Goal: Task Accomplishment & Management: Manage account settings

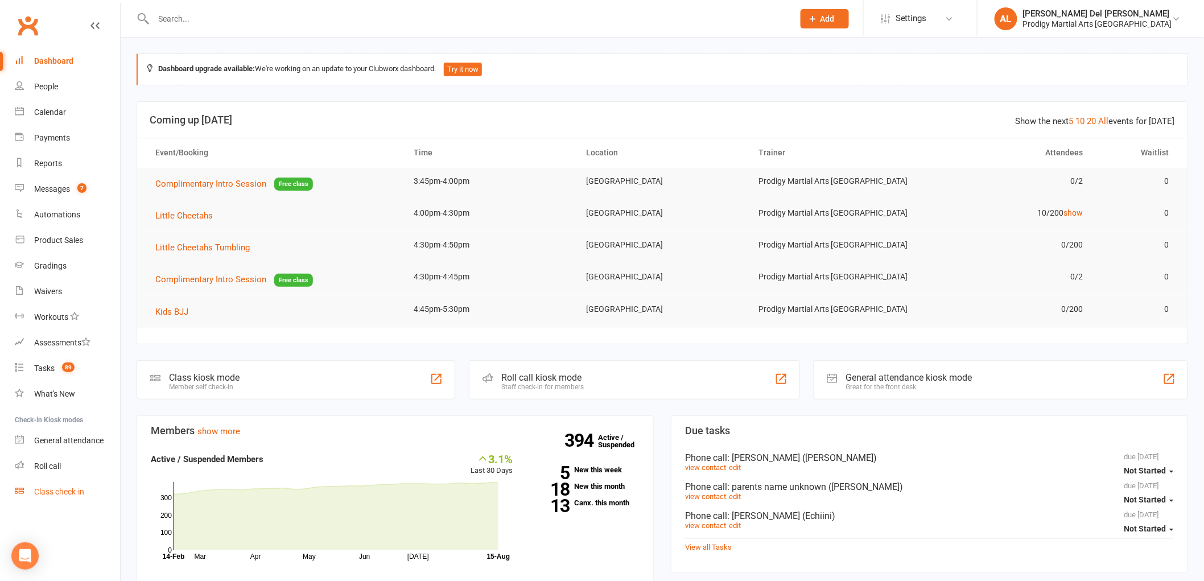
click at [75, 496] on link "Class check-in" at bounding box center [67, 492] width 105 height 26
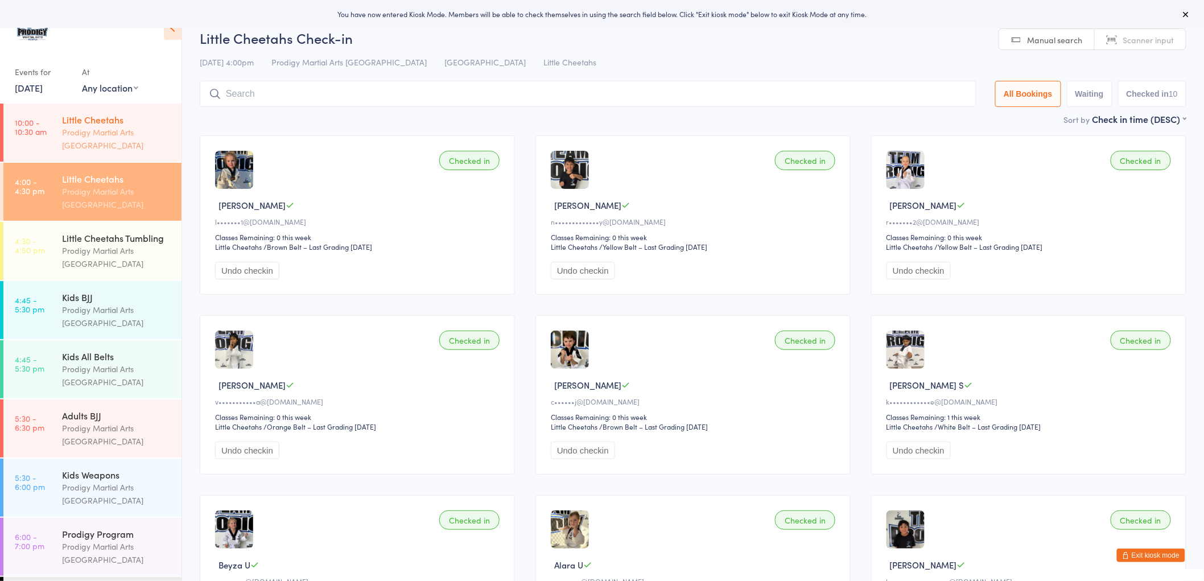
click at [62, 155] on div "Little Cheetahs Prodigy Martial Arts Australia" at bounding box center [122, 133] width 120 height 58
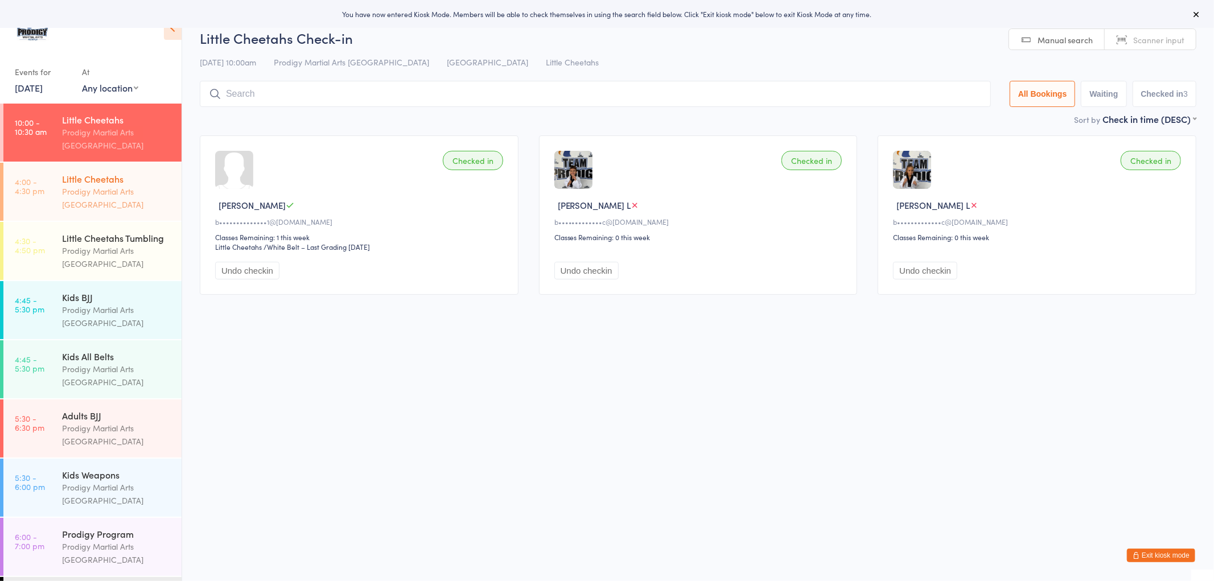
click at [117, 194] on div "Prodigy Martial Arts [GEOGRAPHIC_DATA]" at bounding box center [117, 198] width 110 height 26
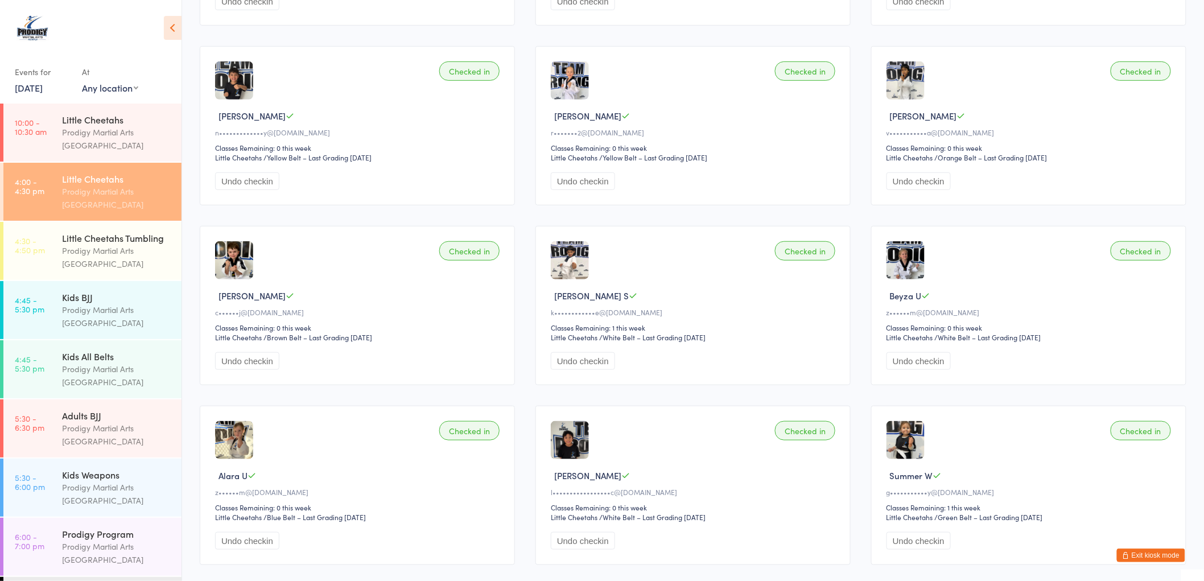
scroll to position [316, 0]
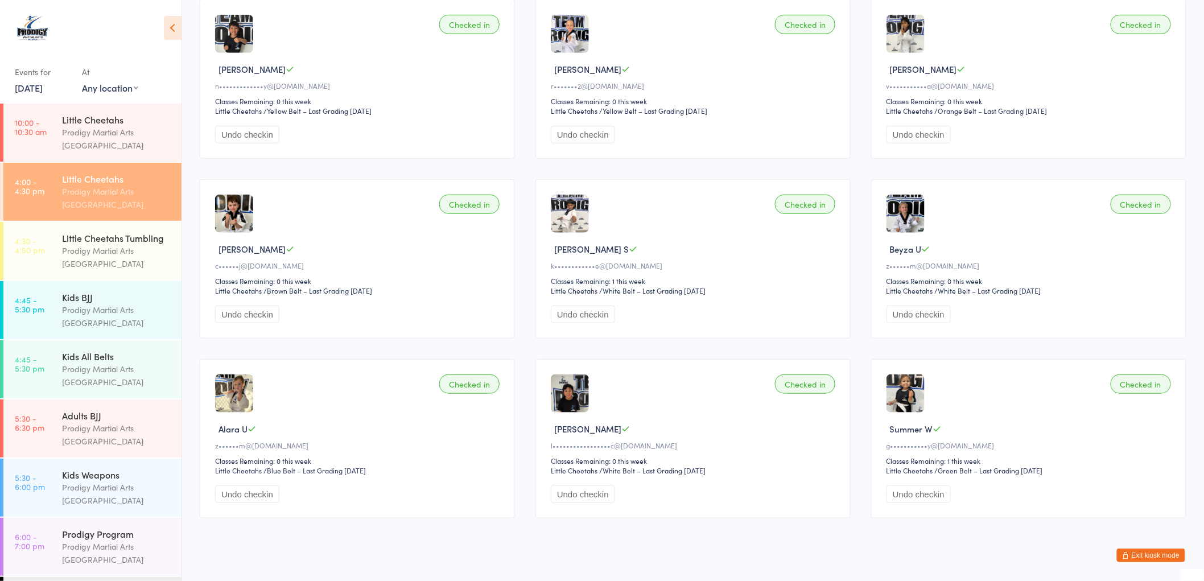
click at [1162, 557] on button "Exit kiosk mode" at bounding box center [1151, 556] width 68 height 14
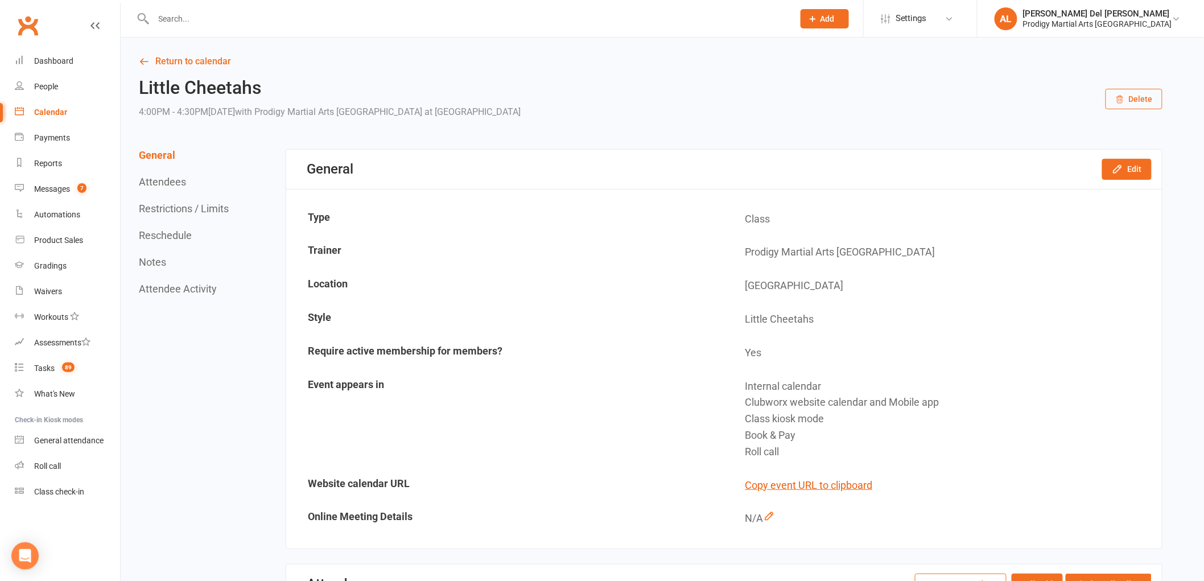
click at [444, 13] on input "text" at bounding box center [468, 19] width 636 height 16
paste input "Alpie"
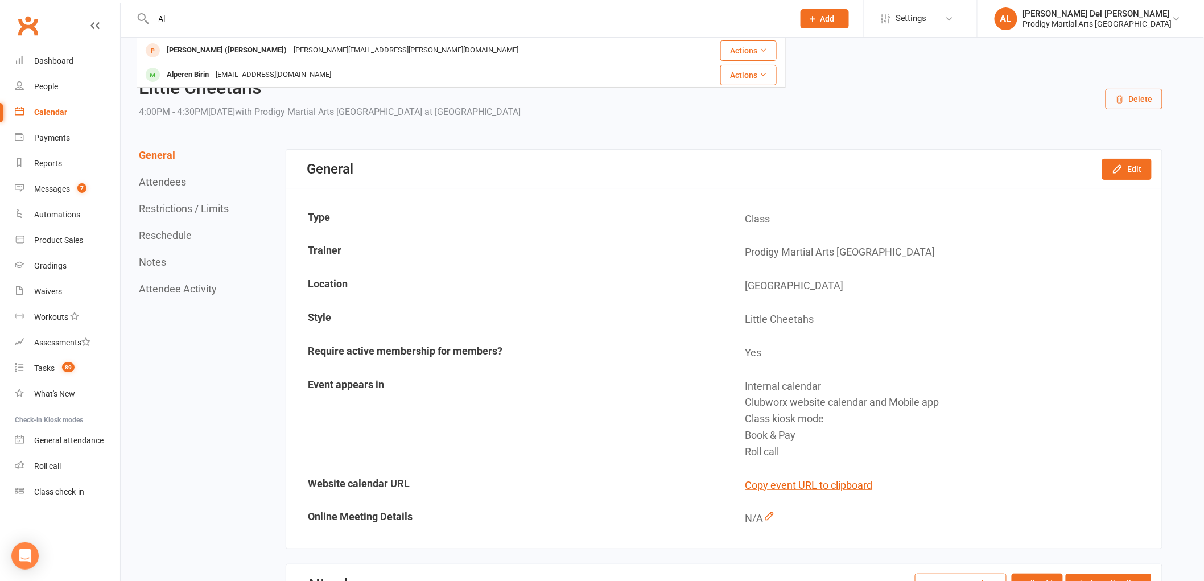
type input "A"
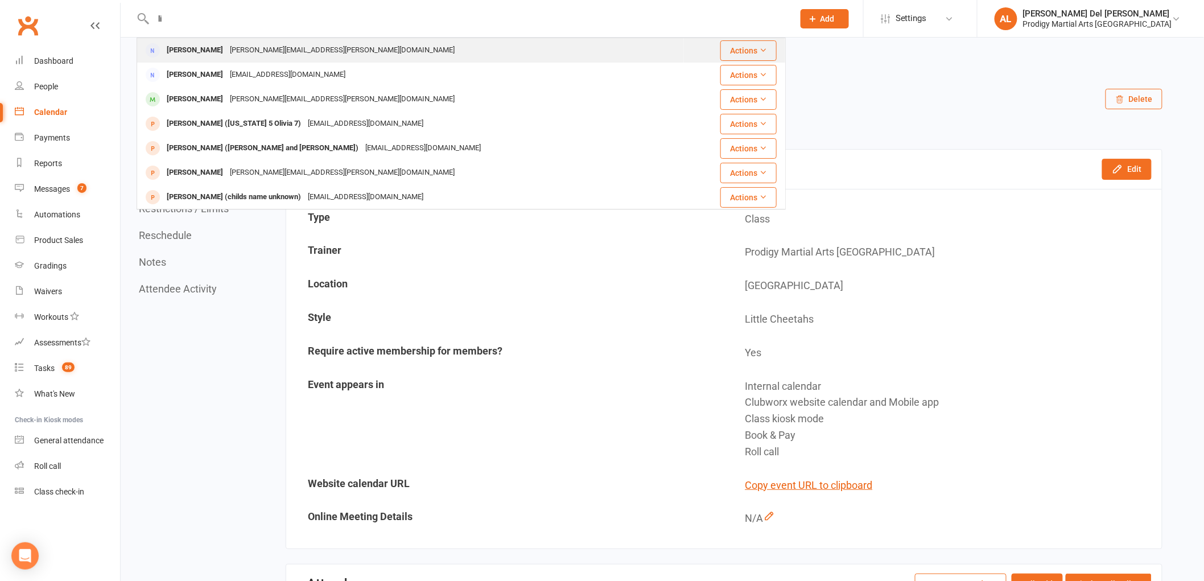
type input "l"
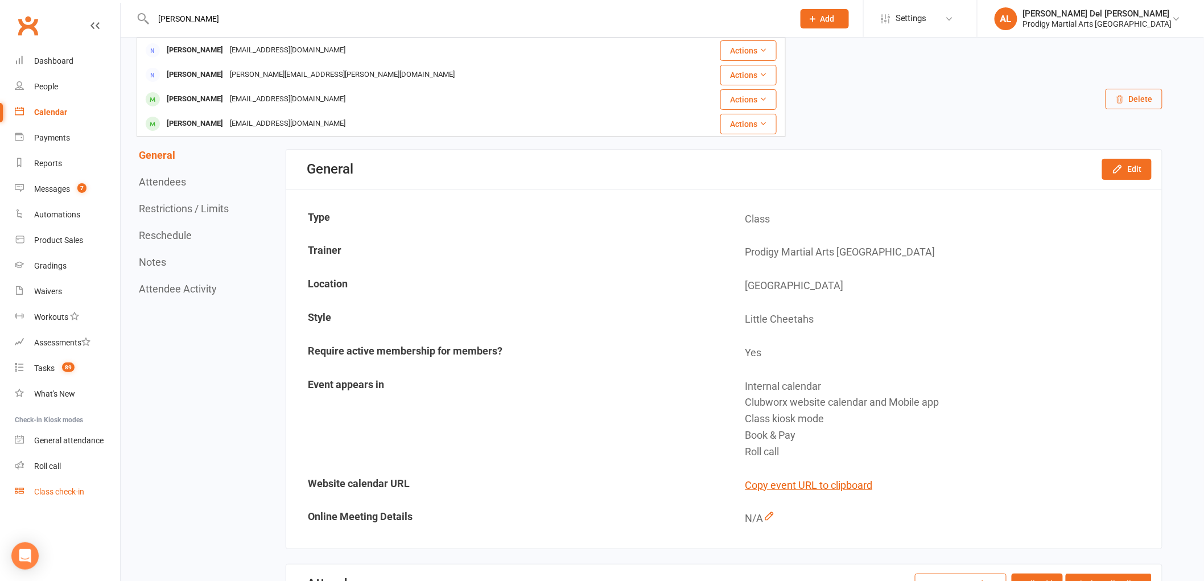
type input "rizk"
click at [47, 497] on link "Class check-in" at bounding box center [67, 492] width 105 height 26
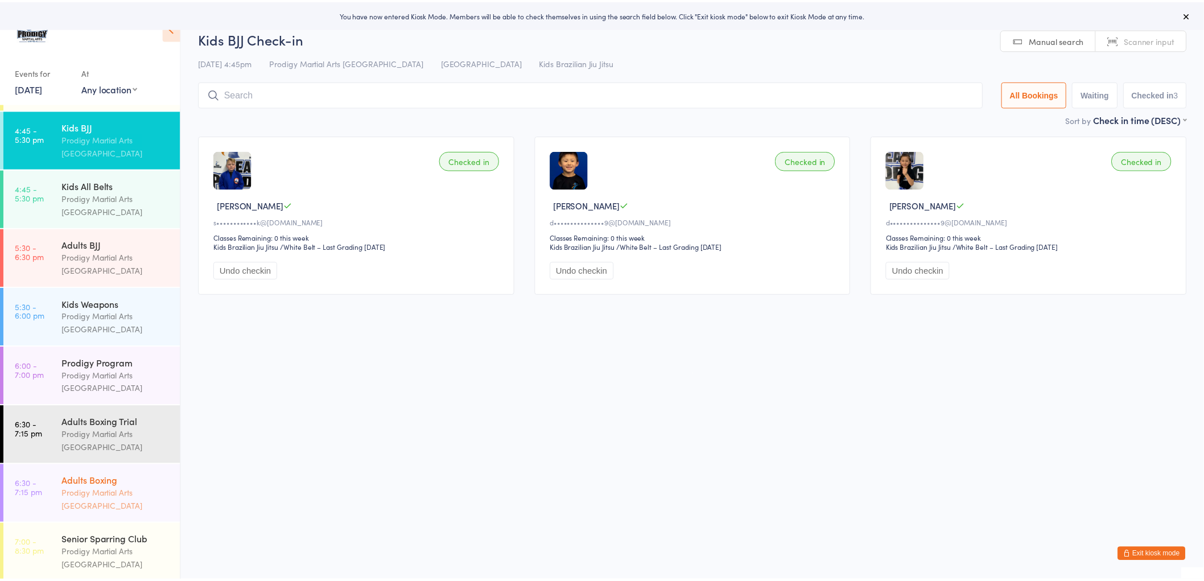
scroll to position [190, 0]
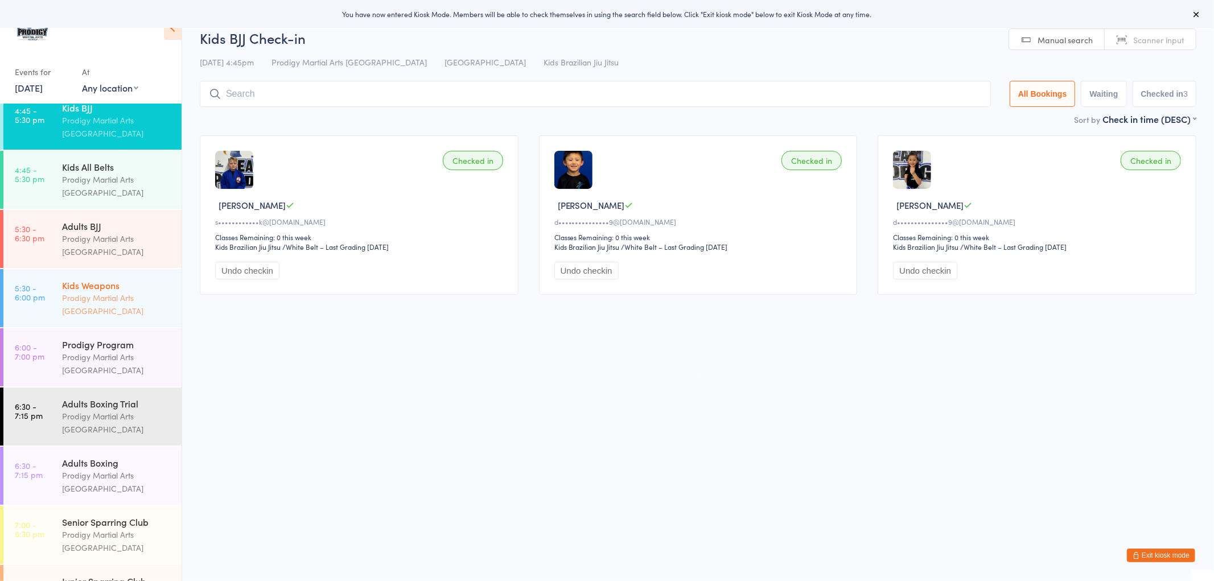
click at [116, 318] on div "Prodigy Martial Arts Australia" at bounding box center [117, 304] width 110 height 26
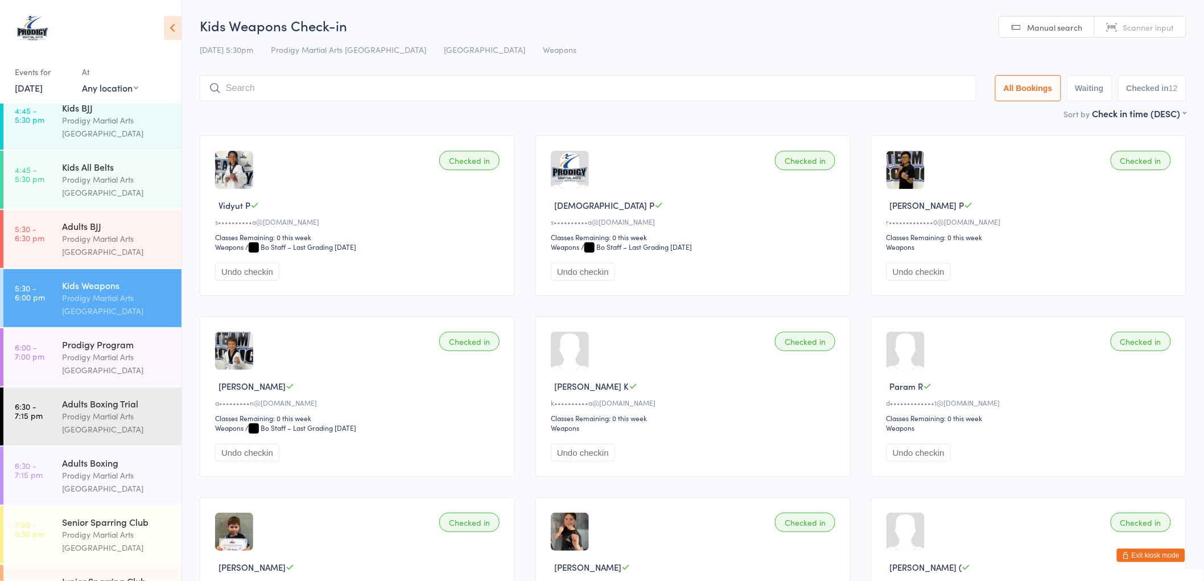
click at [114, 305] on div "Prodigy Martial Arts [GEOGRAPHIC_DATA]" at bounding box center [117, 304] width 110 height 26
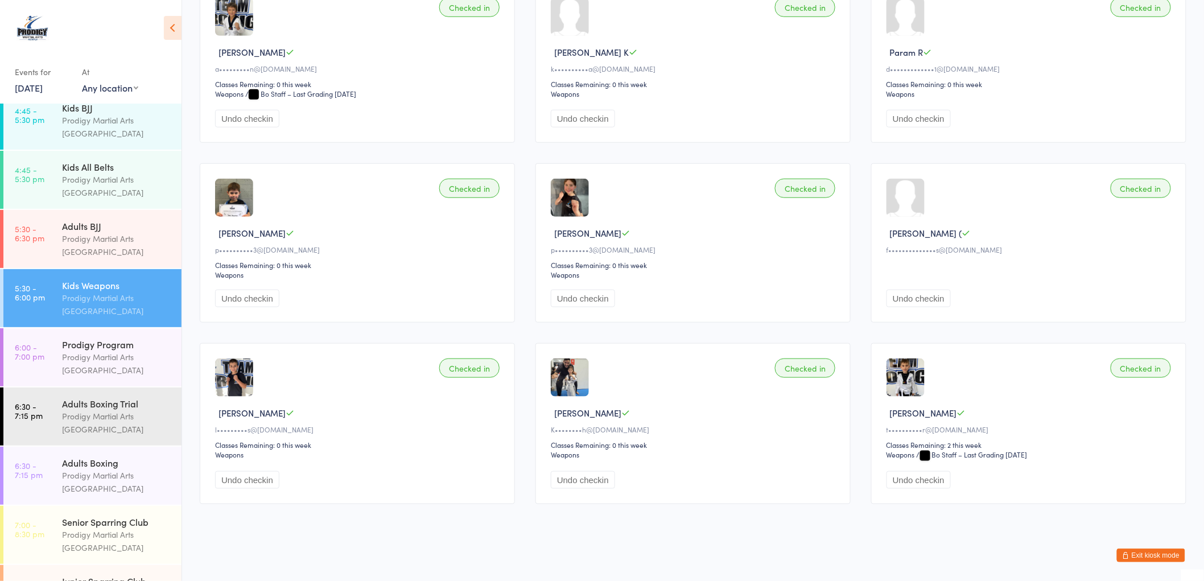
scroll to position [246, 0]
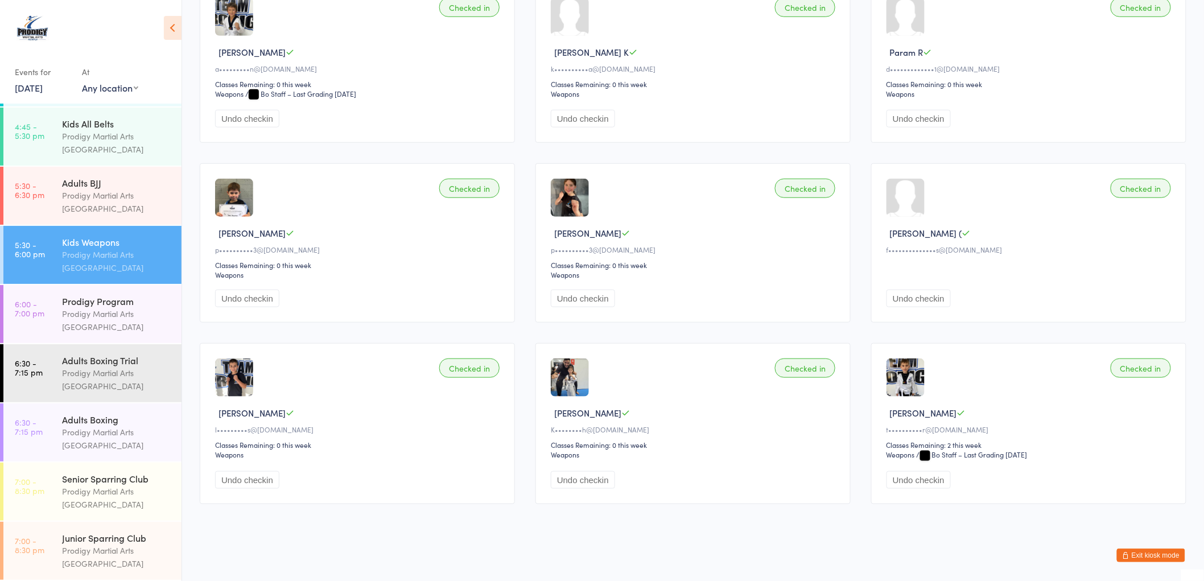
click at [91, 263] on div "Prodigy Martial Arts [GEOGRAPHIC_DATA]" at bounding box center [117, 261] width 110 height 26
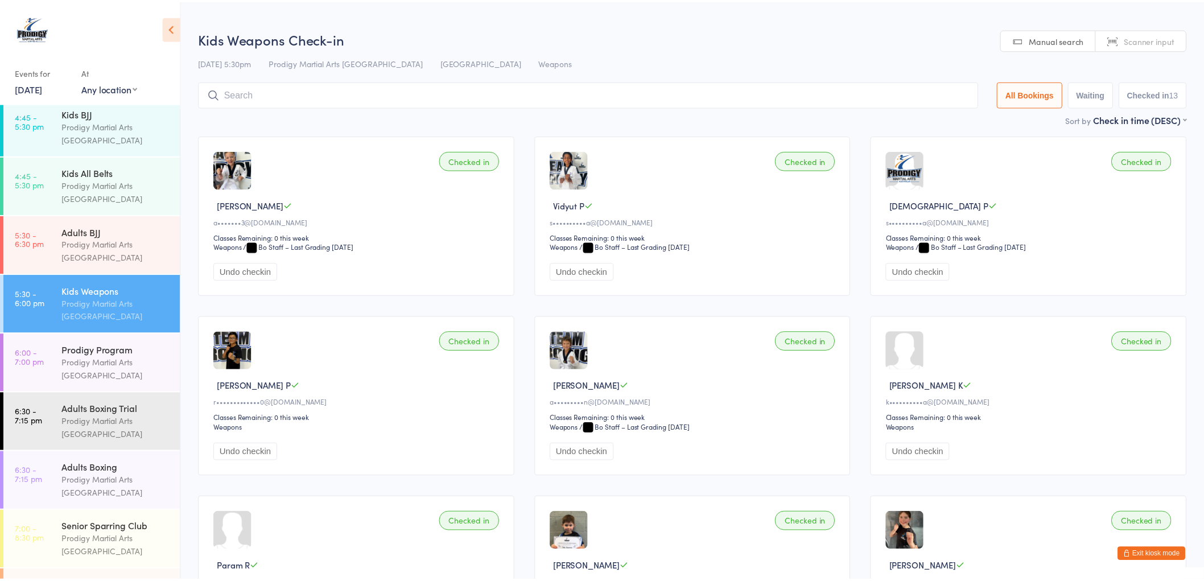
scroll to position [183, 0]
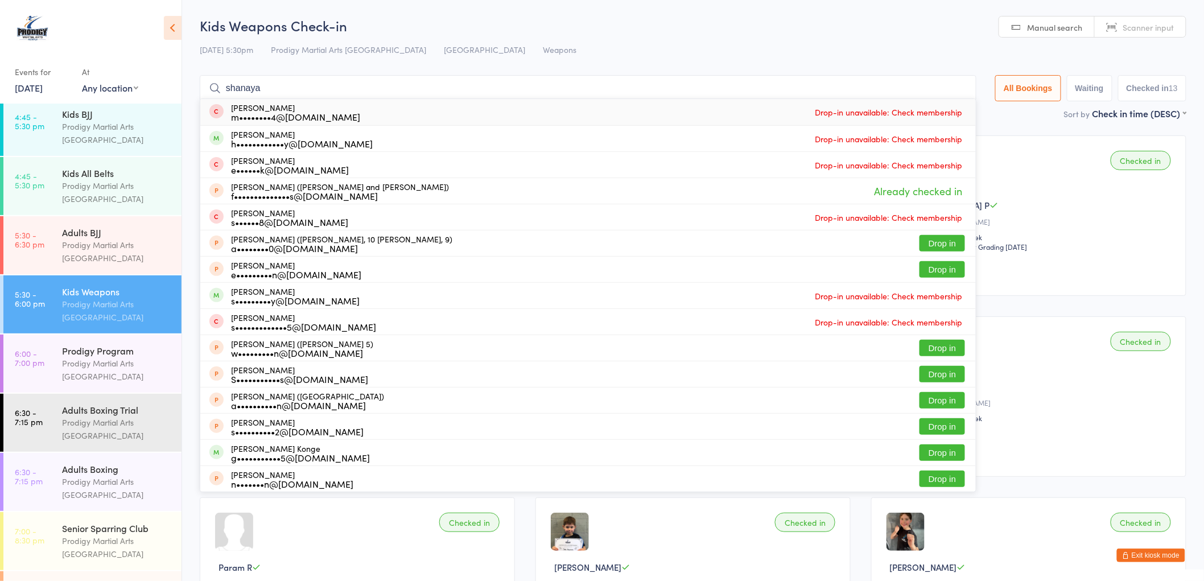
click at [450, 94] on input "shanaya" at bounding box center [588, 88] width 777 height 26
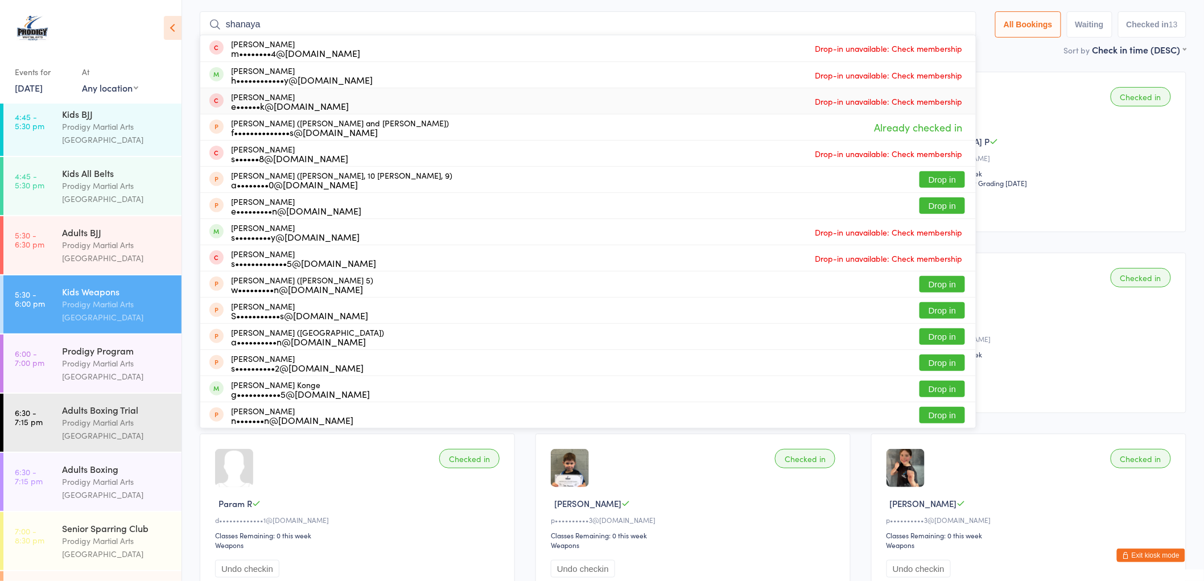
scroll to position [76, 0]
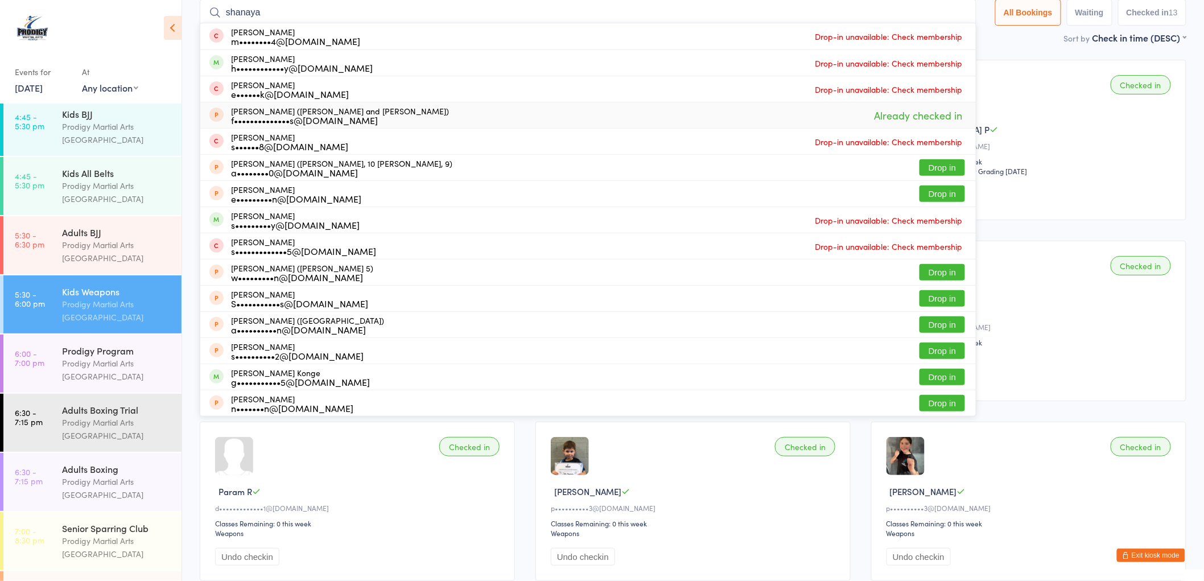
type input "shanaya"
click at [1028, 49] on main "Kids Weapons Check-in 15 Aug 5:30pm Prodigy Martial Arts Australia Seven Hills …" at bounding box center [693, 446] width 987 height 1012
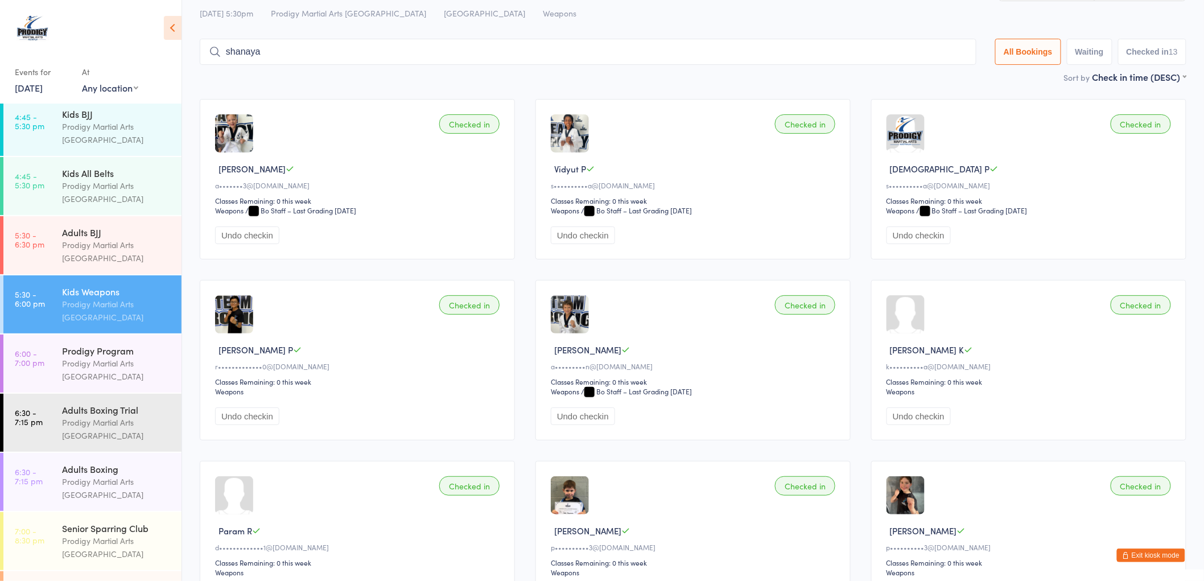
scroll to position [0, 0]
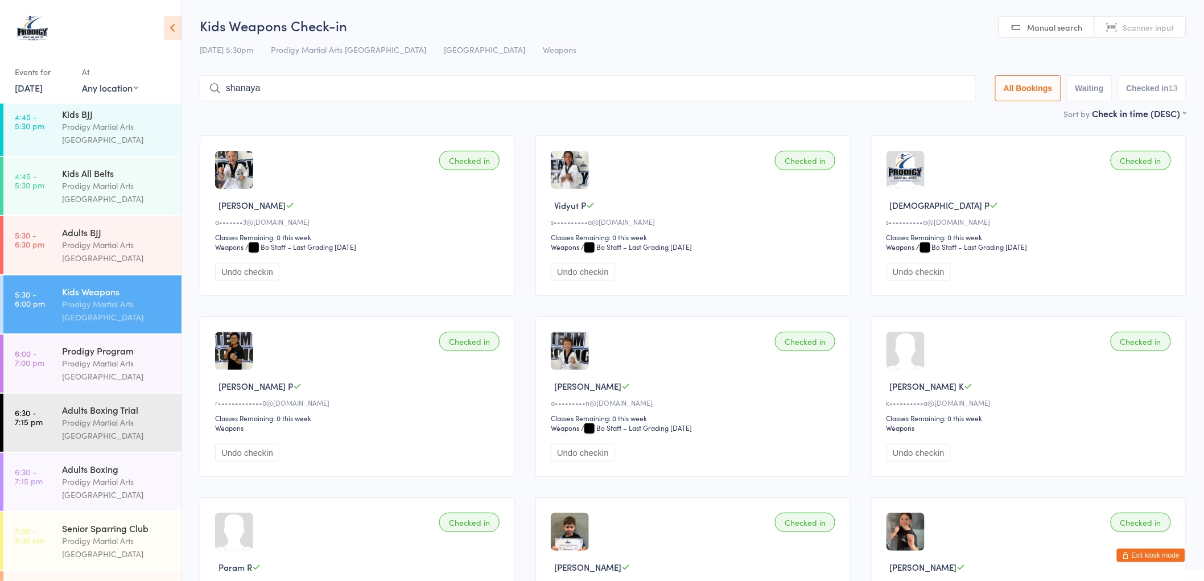
click at [1180, 562] on div "Checked in Frankie B p••••••••••3@det.nsw.edu.au Classes Remaining: 0 this week…" at bounding box center [1028, 576] width 315 height 159
click at [1179, 558] on button "Exit kiosk mode" at bounding box center [1151, 556] width 68 height 14
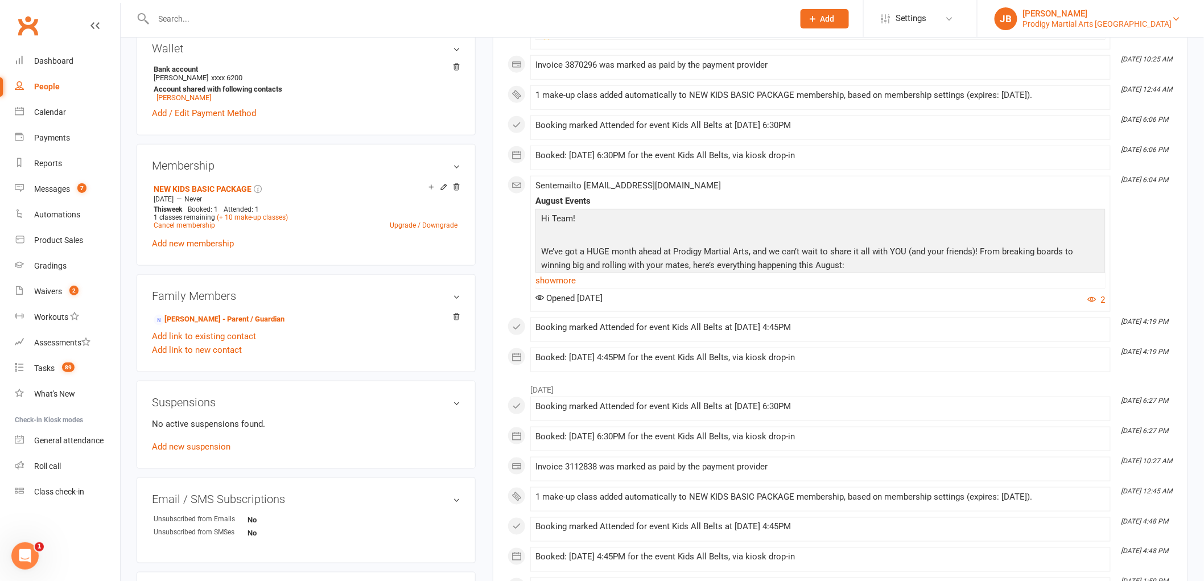
click at [1170, 23] on div "Prodigy Martial Arts Seven Hills" at bounding box center [1097, 24] width 149 height 10
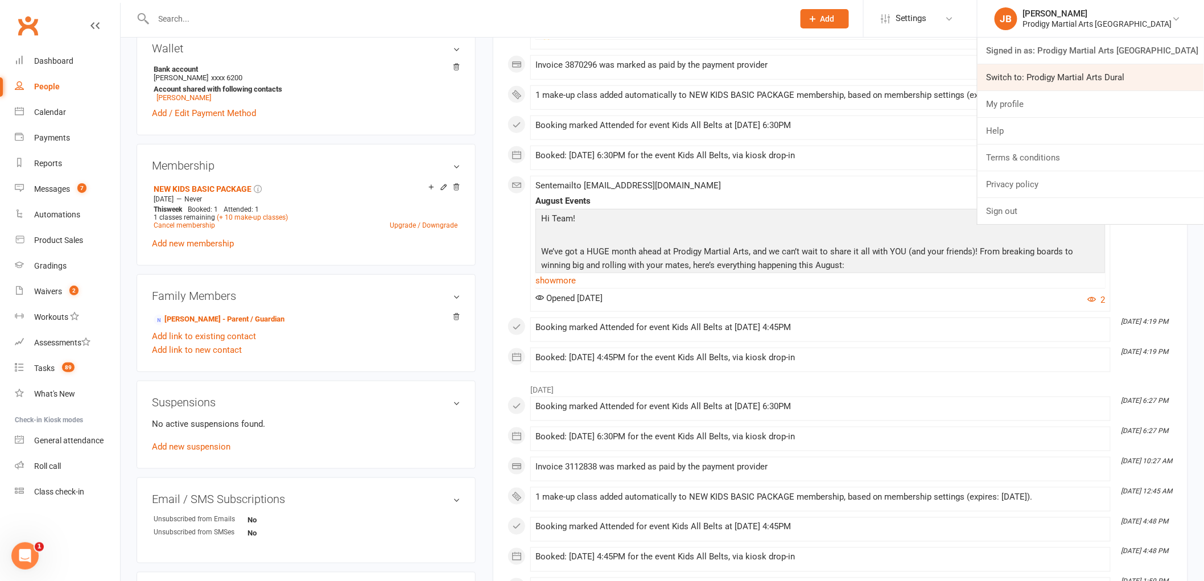
click at [1119, 83] on link "Switch to: Prodigy Martial Arts Dural" at bounding box center [1091, 77] width 226 height 26
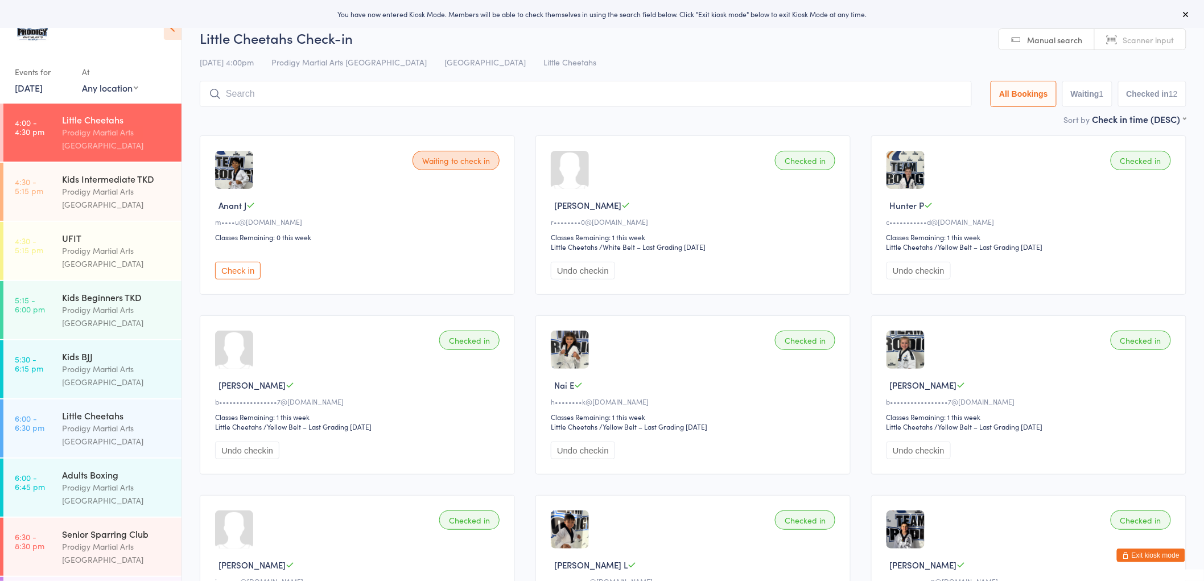
click at [1184, 10] on icon at bounding box center [1186, 14] width 9 height 9
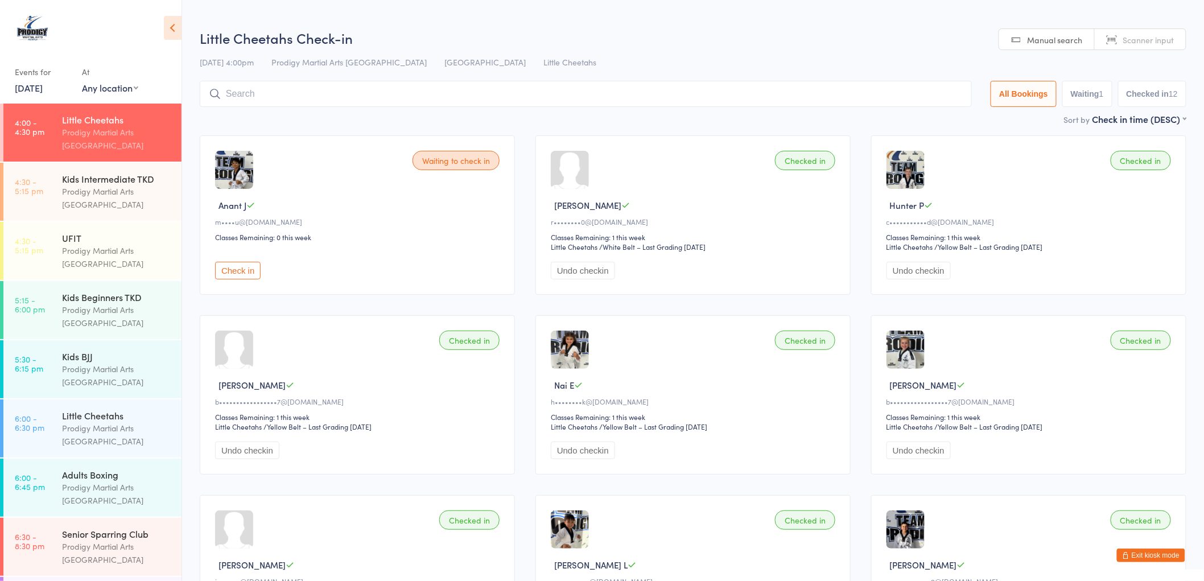
click at [1139, 564] on body "You have now entered Kiosk Mode. Members will be able to check themselves in us…" at bounding box center [602, 526] width 1204 height 996
click at [1139, 557] on button "Exit kiosk mode" at bounding box center [1151, 556] width 68 height 14
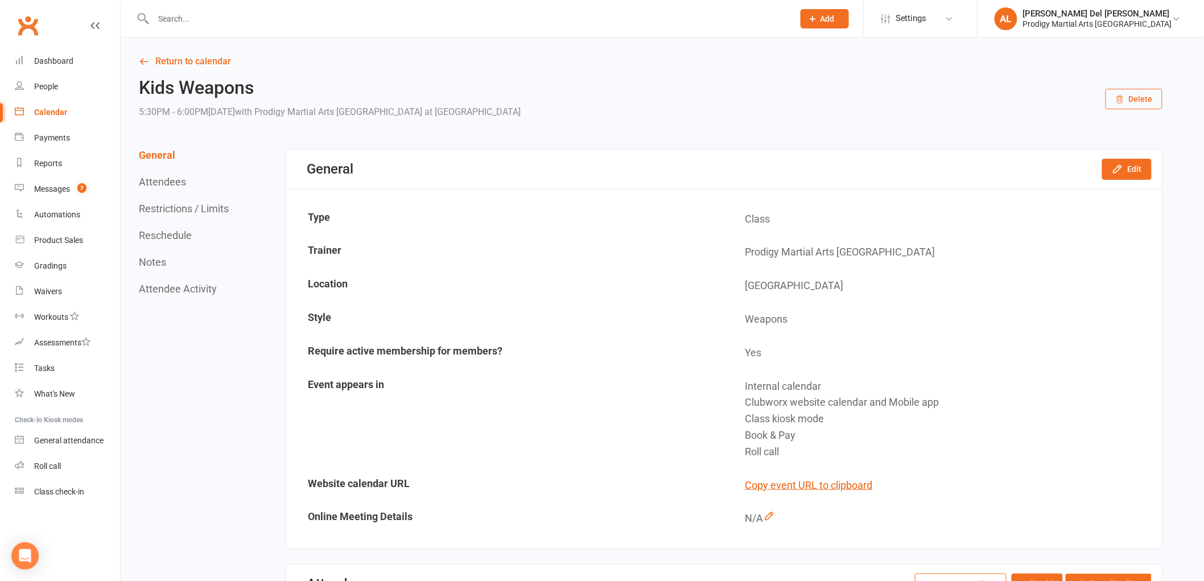
click at [1148, 30] on li "AL [PERSON_NAME] Del [PERSON_NAME] Prodigy Martial Arts Seven Hills Signed in a…" at bounding box center [1090, 18] width 227 height 37
click at [1154, 26] on div "Prodigy Martial Arts [GEOGRAPHIC_DATA]" at bounding box center [1097, 24] width 149 height 10
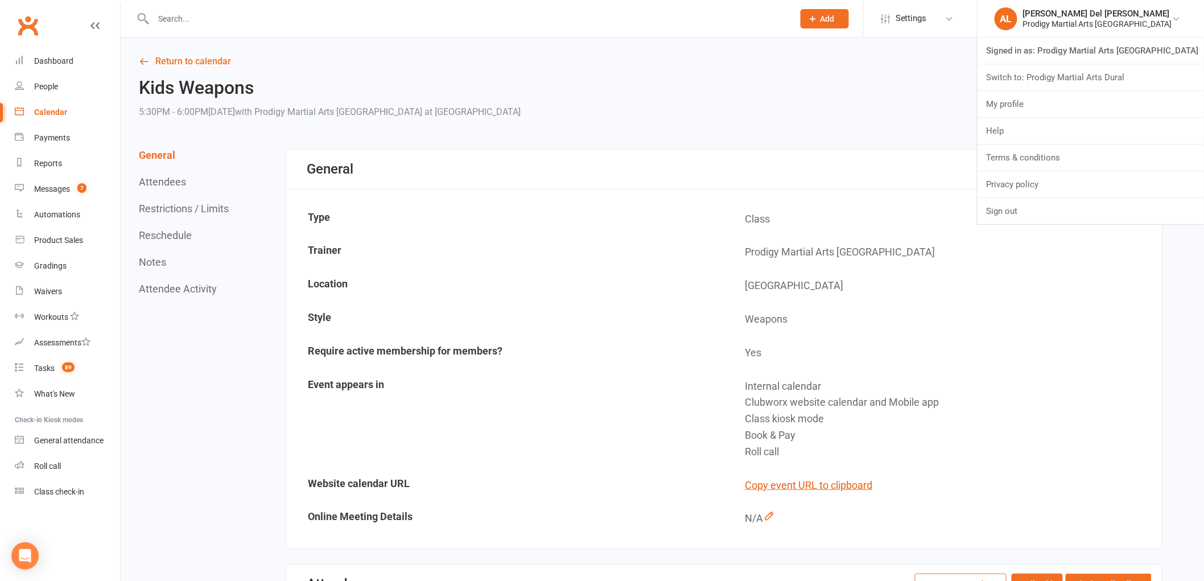
click at [1102, 81] on link "Switch to: Prodigy Martial Arts Dural" at bounding box center [1091, 77] width 226 height 26
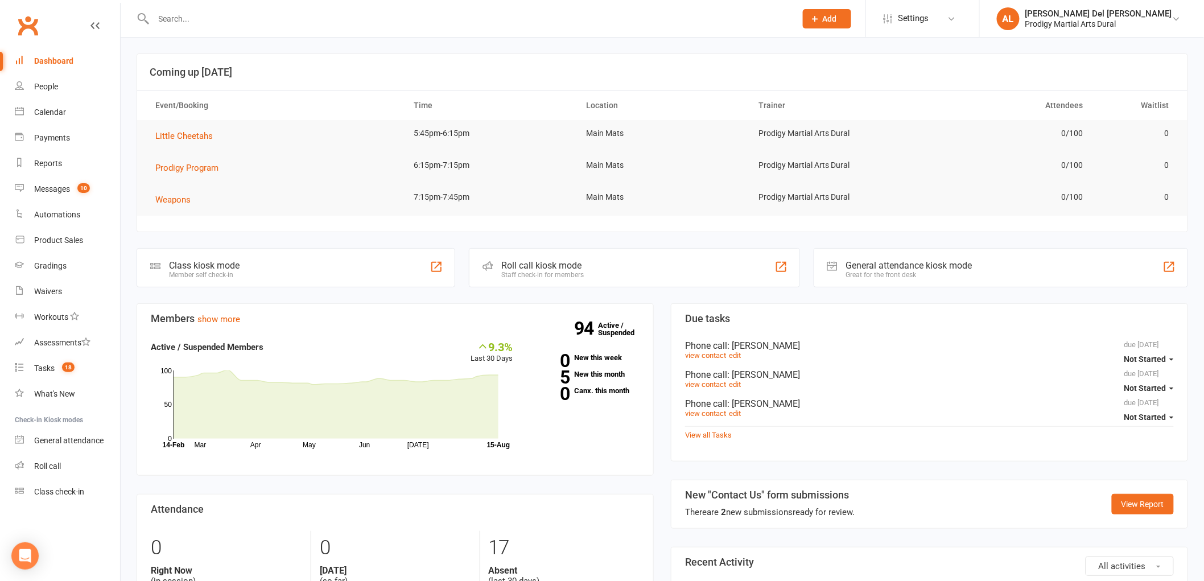
click at [225, 17] on input "text" at bounding box center [469, 19] width 639 height 16
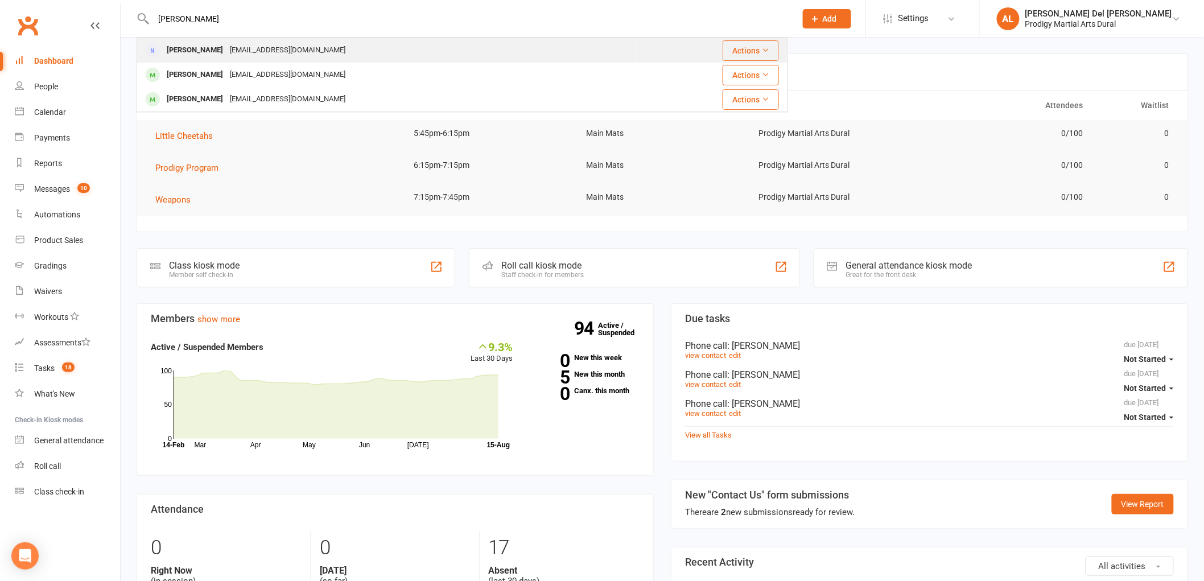
type input "[PERSON_NAME]"
click at [287, 46] on div "[EMAIL_ADDRESS][DOMAIN_NAME]" at bounding box center [287, 50] width 122 height 17
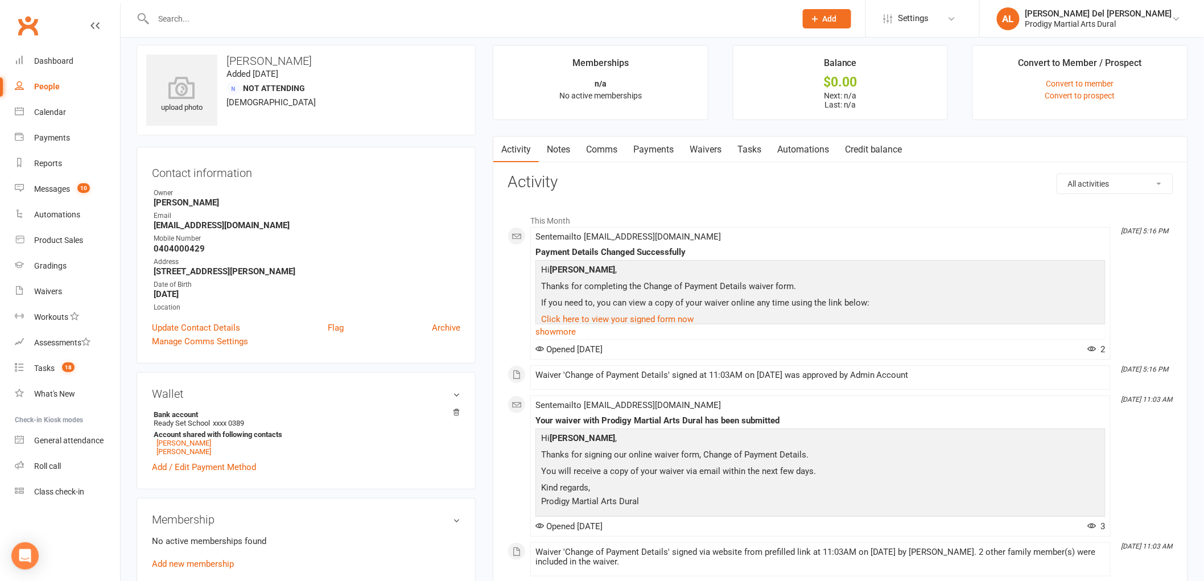
scroll to position [63, 0]
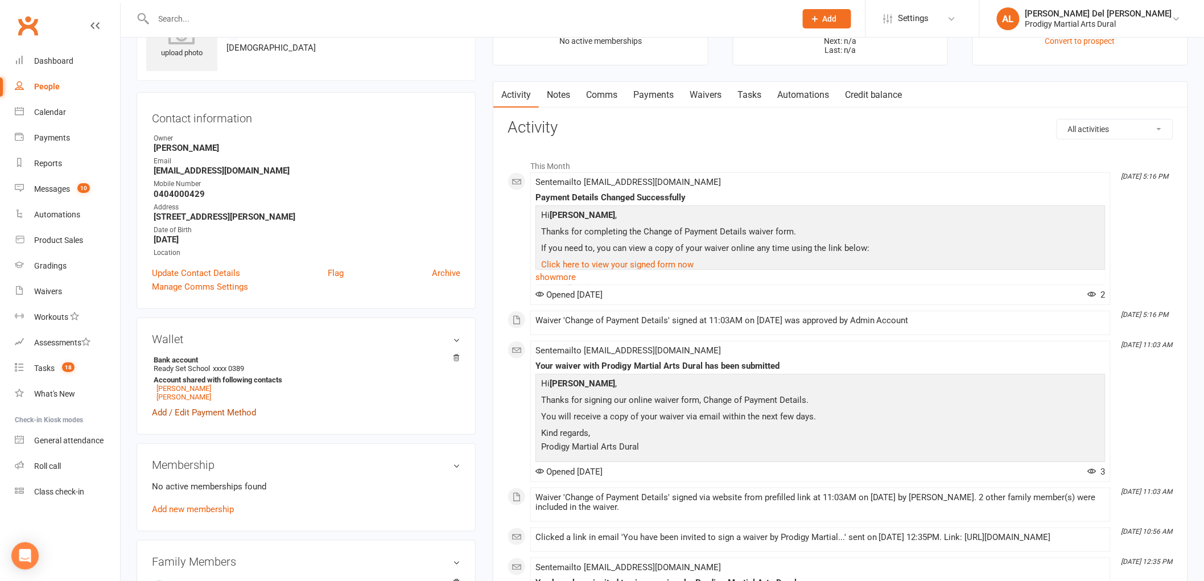
click at [234, 415] on link "Add / Edit Payment Method" at bounding box center [204, 413] width 104 height 14
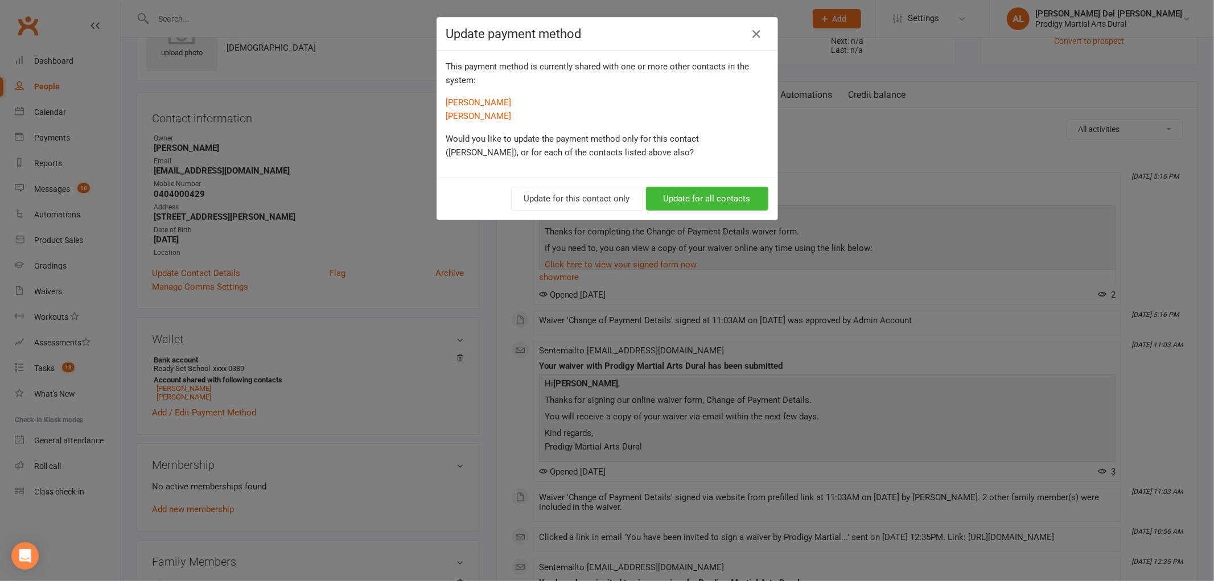
click at [732, 36] on h4 "Update payment method" at bounding box center [607, 34] width 322 height 14
click at [748, 36] on button "button" at bounding box center [757, 34] width 18 height 18
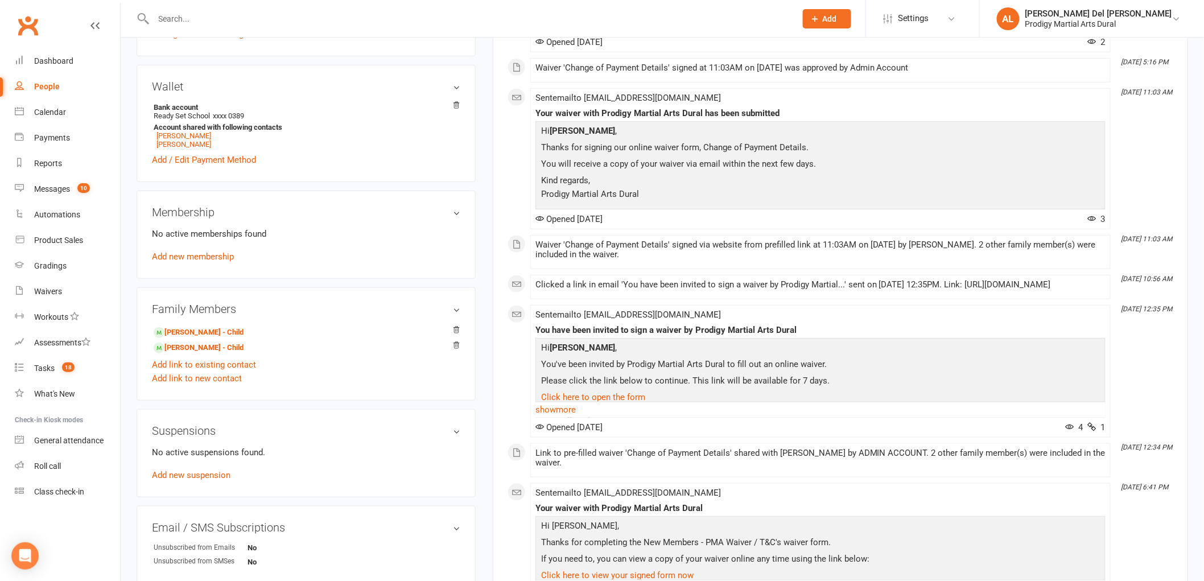
scroll to position [0, 0]
